Goal: Task Accomplishment & Management: Complete application form

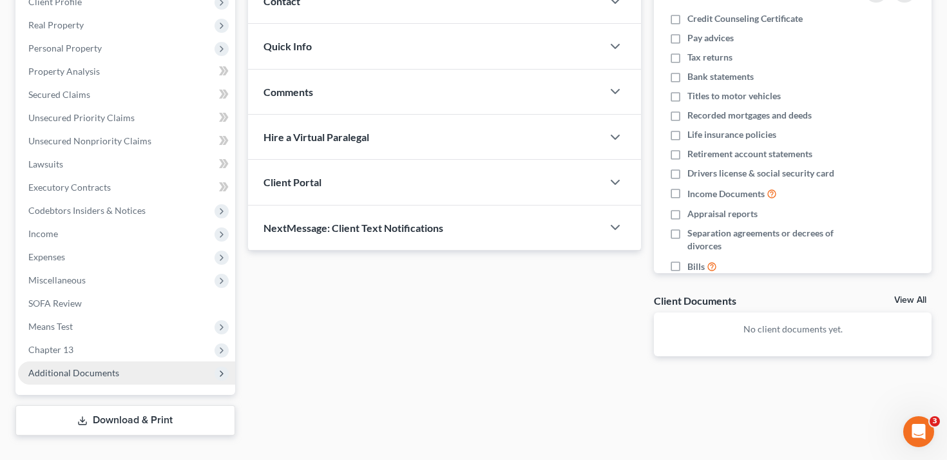
click at [101, 367] on span "Additional Documents" at bounding box center [73, 372] width 91 height 11
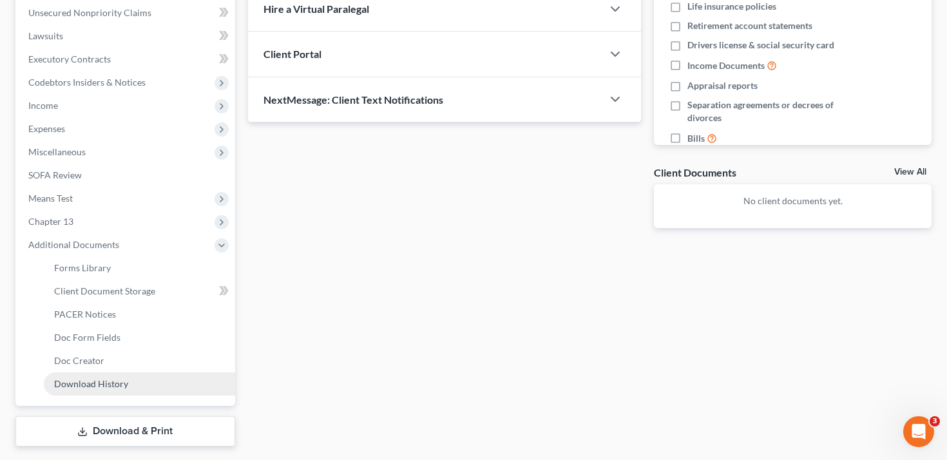
click at [109, 372] on link "Download History" at bounding box center [139, 383] width 191 height 23
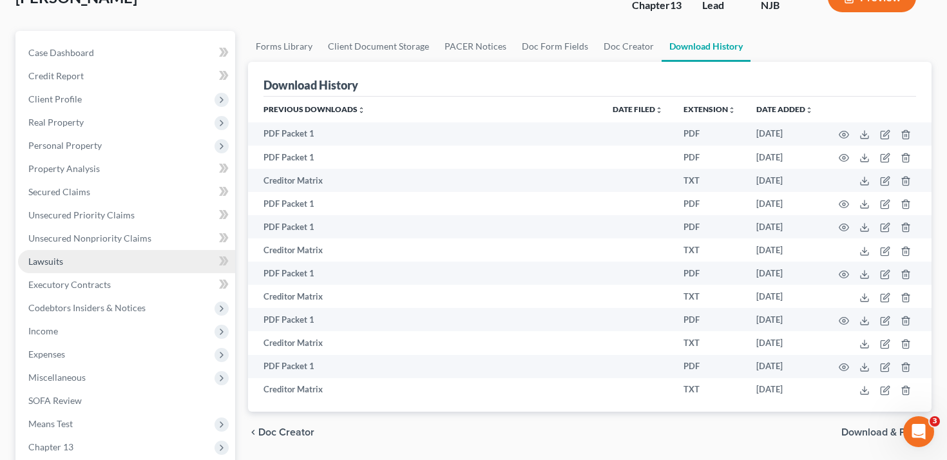
scroll to position [284, 0]
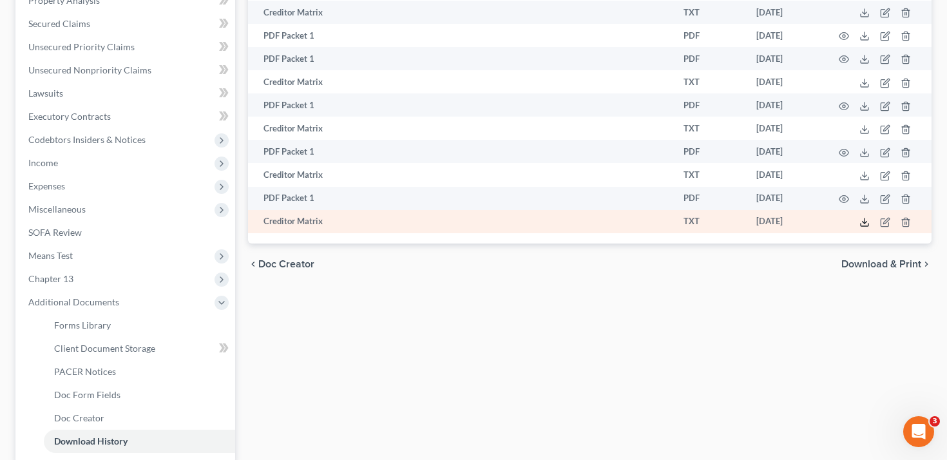
click at [866, 217] on icon at bounding box center [864, 222] width 10 height 10
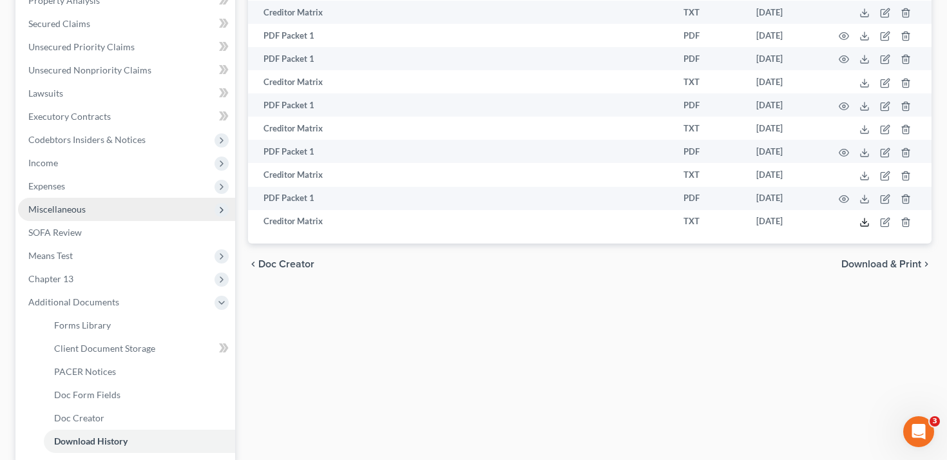
scroll to position [0, 0]
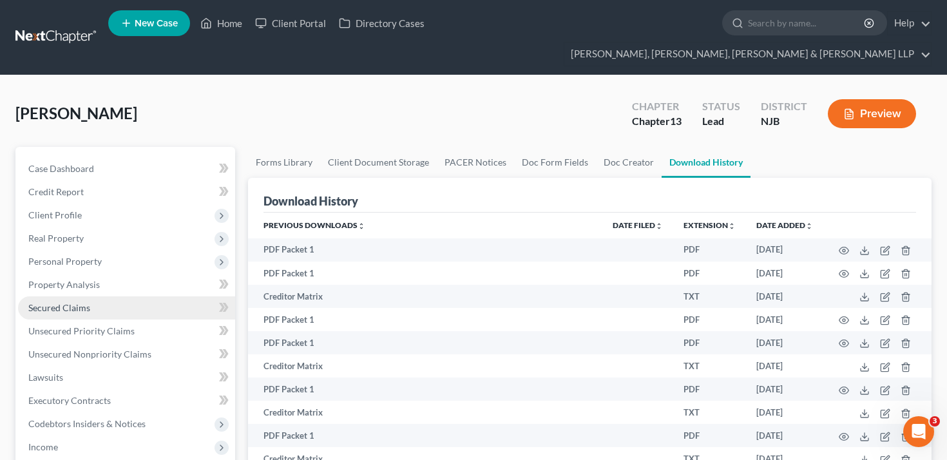
click at [111, 296] on link "Secured Claims" at bounding box center [126, 307] width 217 height 23
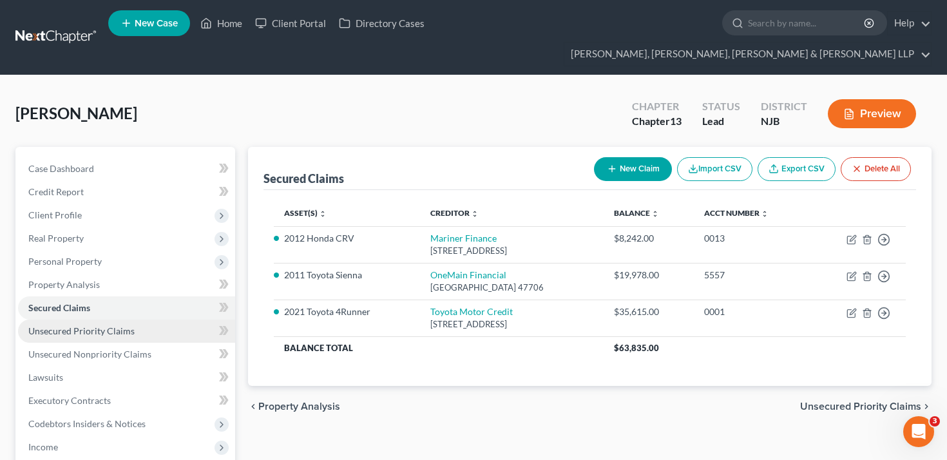
click at [146, 319] on link "Unsecured Priority Claims" at bounding box center [126, 330] width 217 height 23
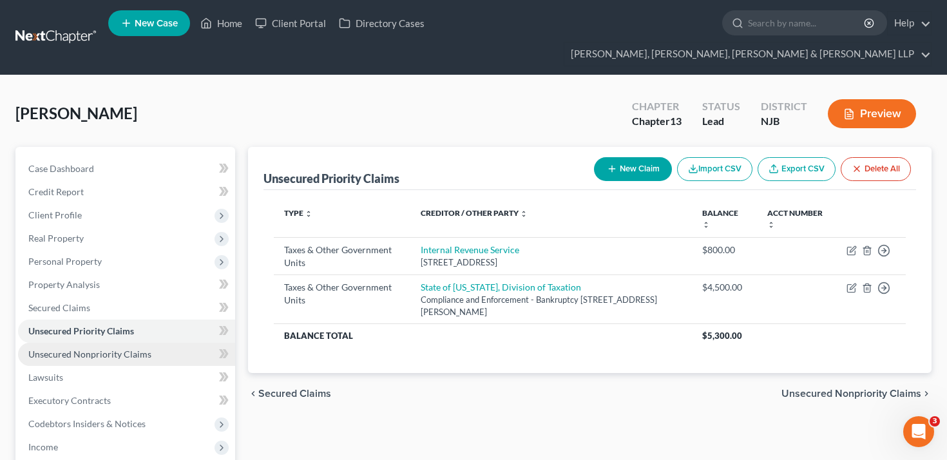
click at [146, 348] on span "Unsecured Nonpriority Claims" at bounding box center [89, 353] width 123 height 11
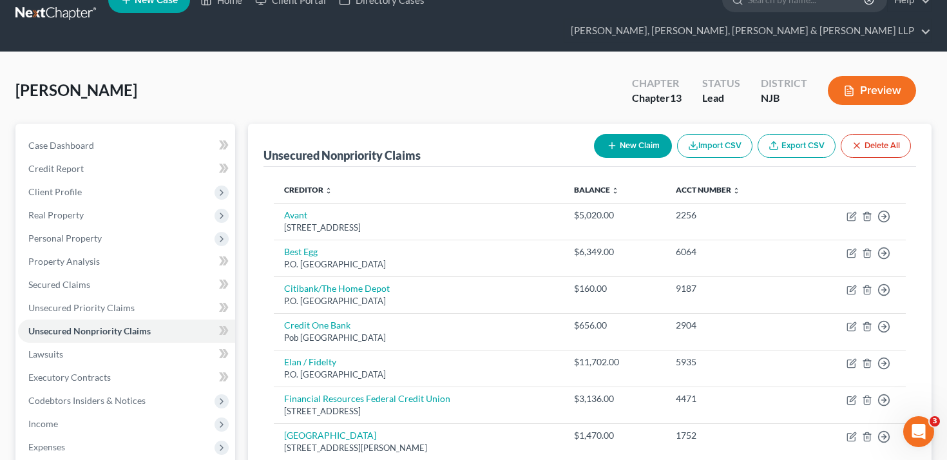
scroll to position [24, 0]
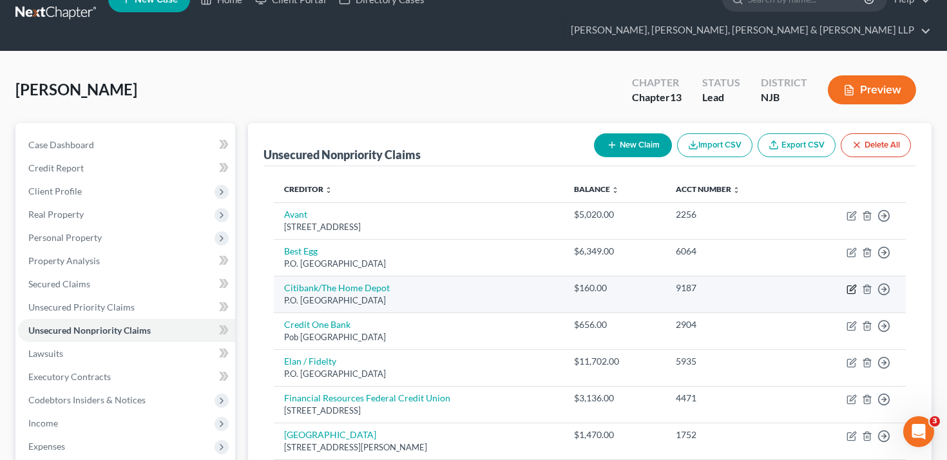
click at [854, 284] on icon "button" at bounding box center [851, 289] width 10 height 10
select select "26"
select select "2"
select select "0"
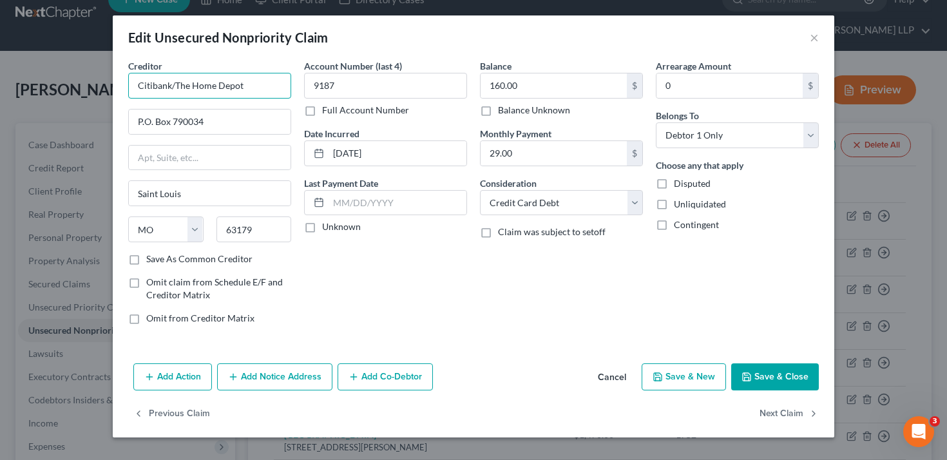
drag, startPoint x: 270, startPoint y: 91, endPoint x: 174, endPoint y: 90, distance: 96.6
click at [174, 90] on input "Citibank/The Home Depot" at bounding box center [209, 86] width 163 height 26
click at [150, 86] on input "Citibank/The Home Depot" at bounding box center [209, 86] width 163 height 26
type input "Citibank/The Home Depot"
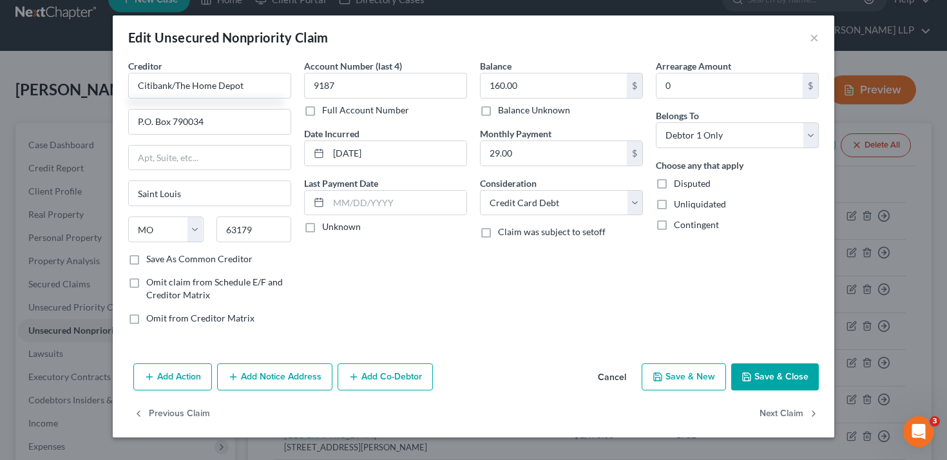
click at [762, 374] on button "Save & Close" at bounding box center [775, 376] width 88 height 27
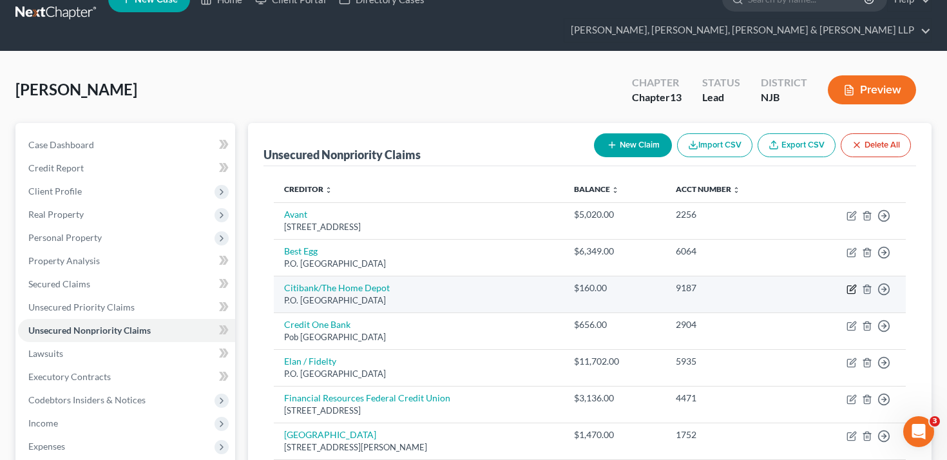
click at [854, 286] on icon "button" at bounding box center [851, 290] width 8 height 8
select select "26"
select select "2"
select select "0"
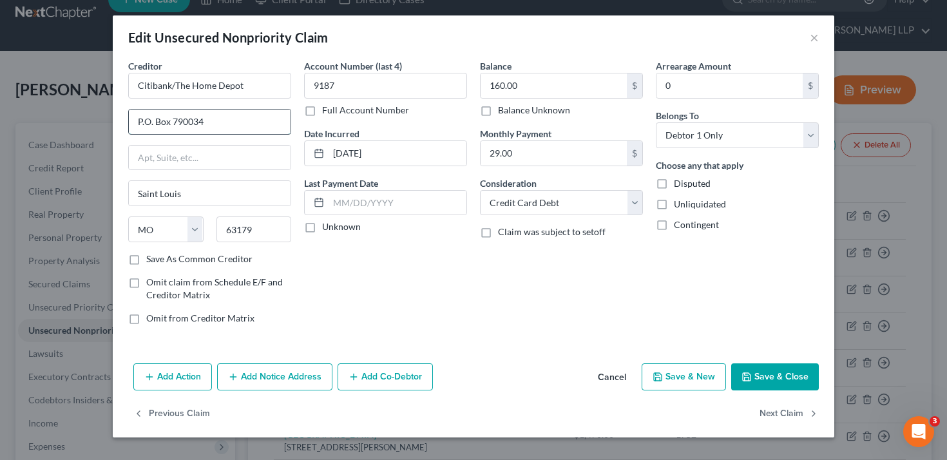
click at [241, 122] on input "P.O. Box 790034" at bounding box center [210, 121] width 162 height 24
drag, startPoint x: 171, startPoint y: 122, endPoint x: 94, endPoint y: 122, distance: 77.3
click at [94, 122] on div "Edit Unsecured Nonpriority Claim × Creditor * Citibank/The Home Depot P.O. Box …" at bounding box center [473, 230] width 947 height 460
type input "PO Box 790034"
click at [807, 374] on button "Save & Close" at bounding box center [775, 376] width 88 height 27
